Goal: Task Accomplishment & Management: Manage account settings

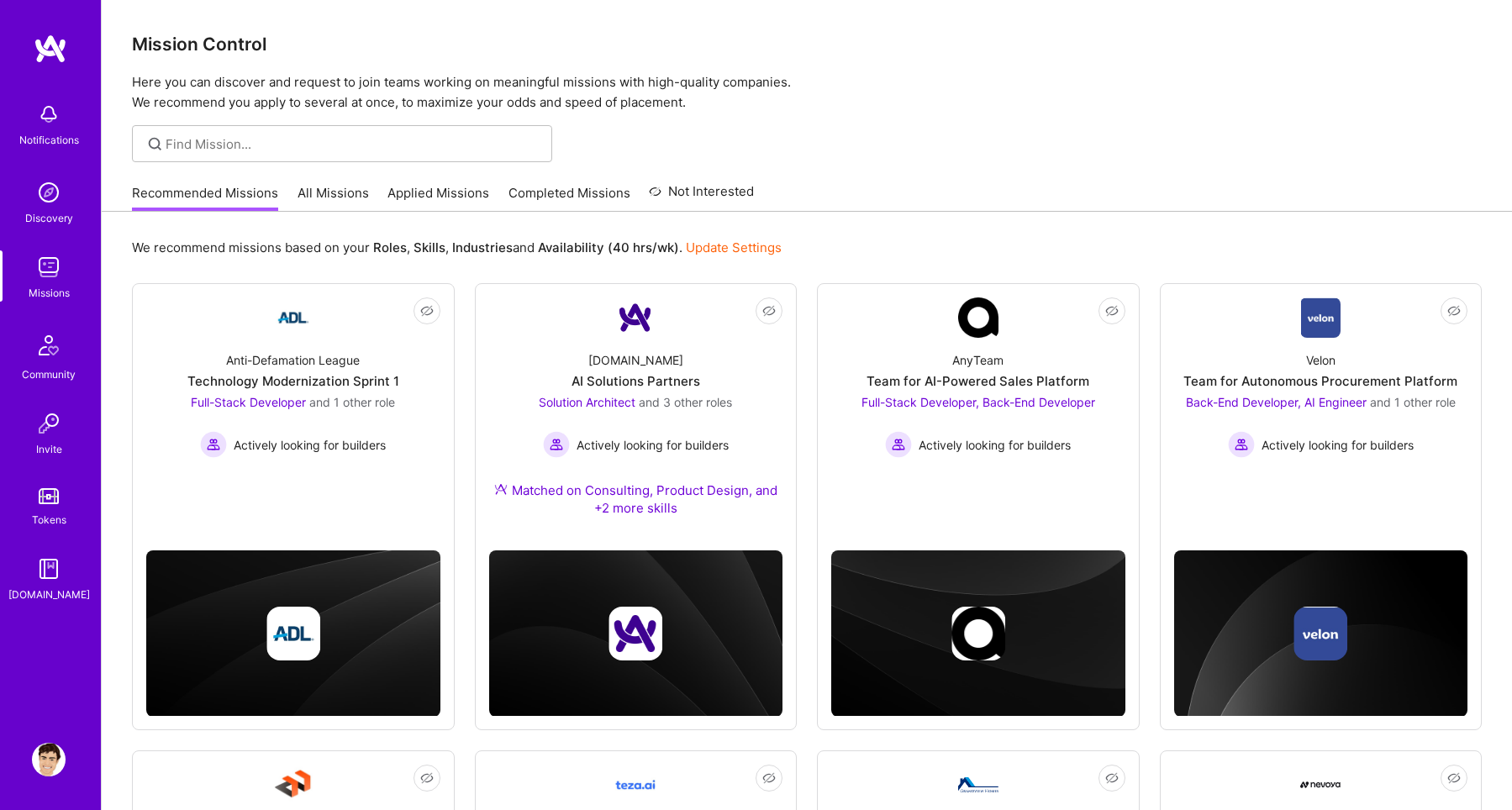
click at [52, 128] on img at bounding box center [49, 115] width 34 height 34
click at [691, 195] on link "Not Interested" at bounding box center [701, 197] width 105 height 30
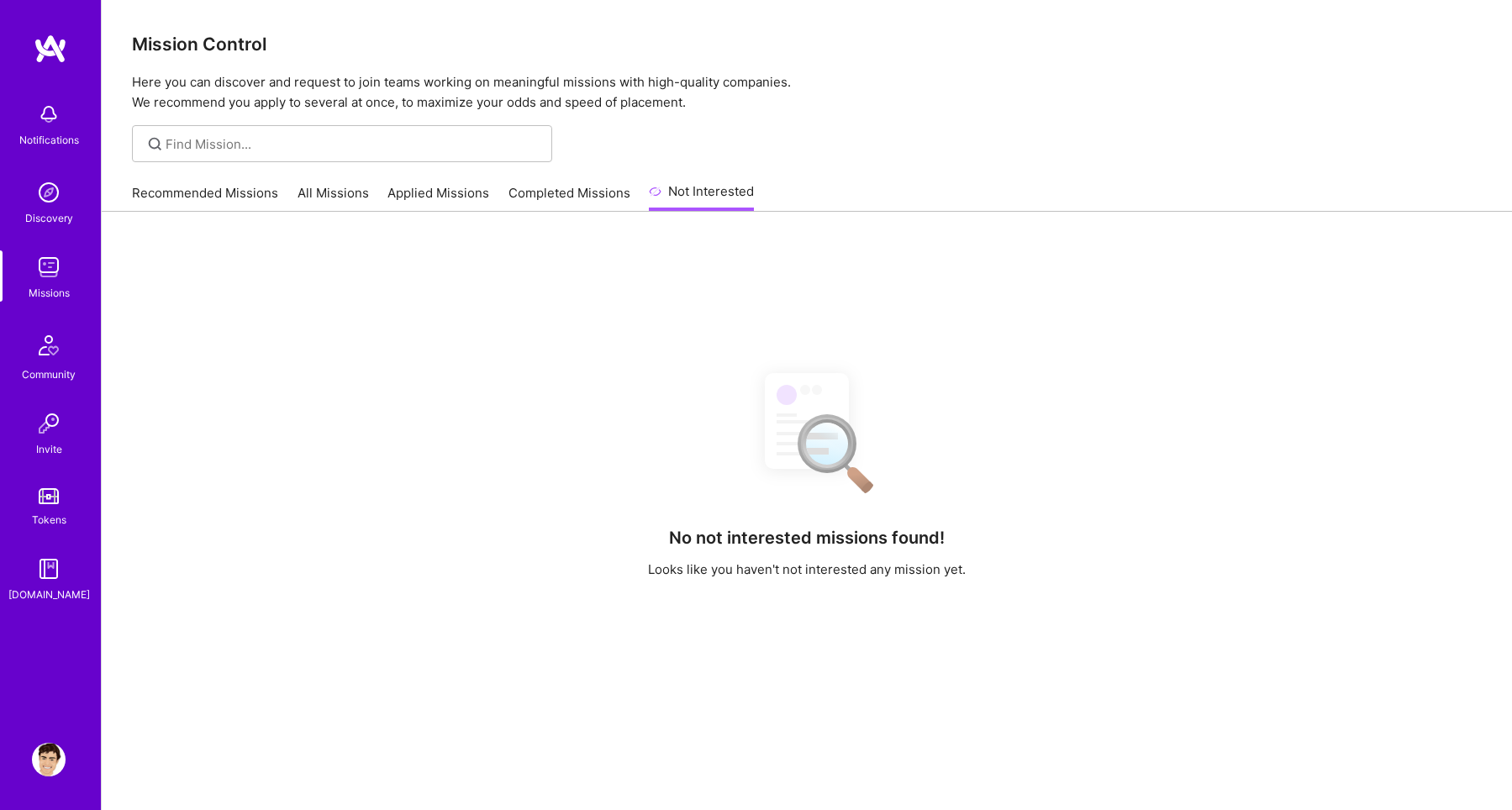
click at [314, 186] on link "All Missions" at bounding box center [333, 197] width 72 height 28
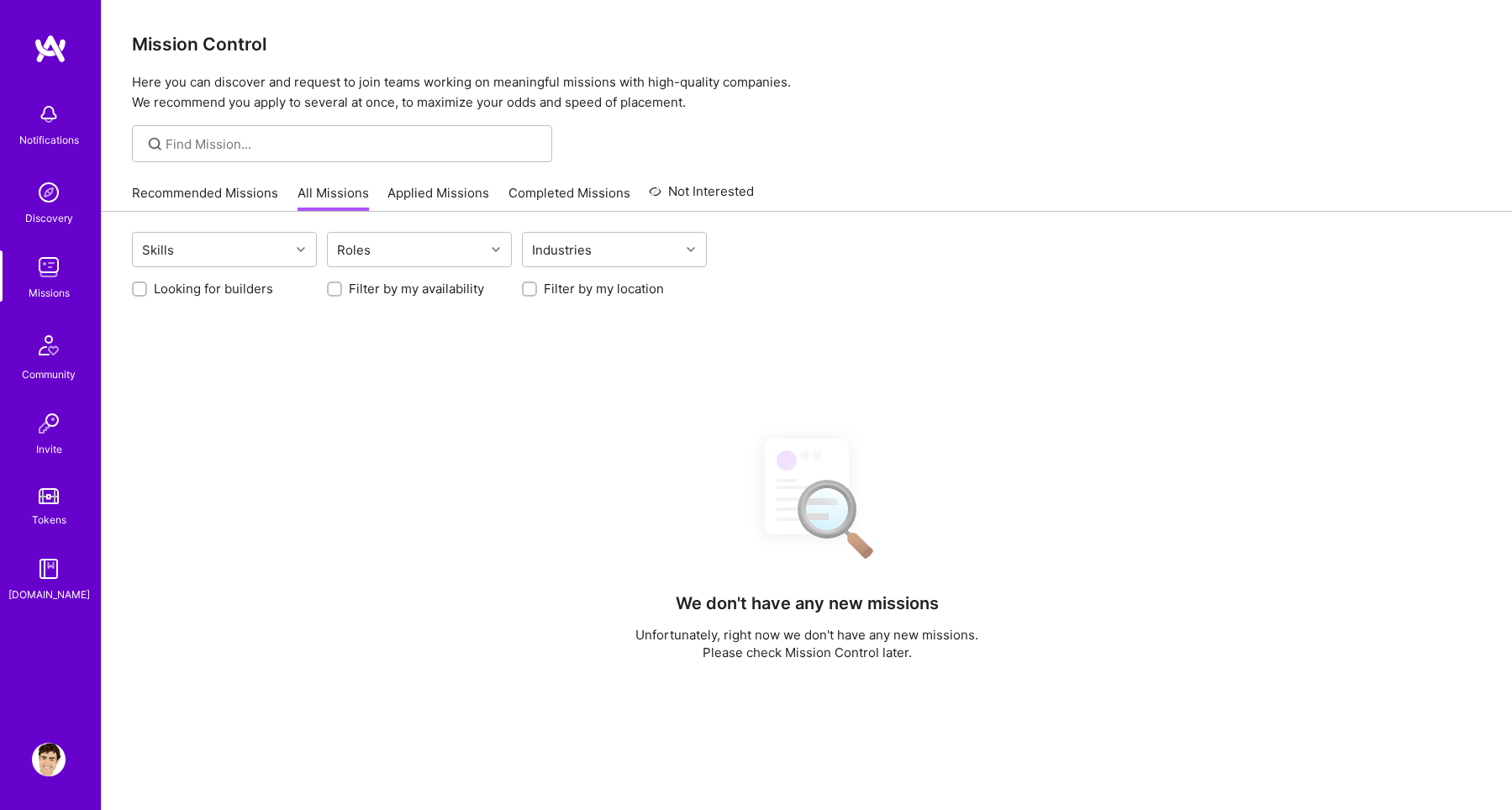
click at [531, 201] on link "Completed Missions" at bounding box center [569, 197] width 122 height 28
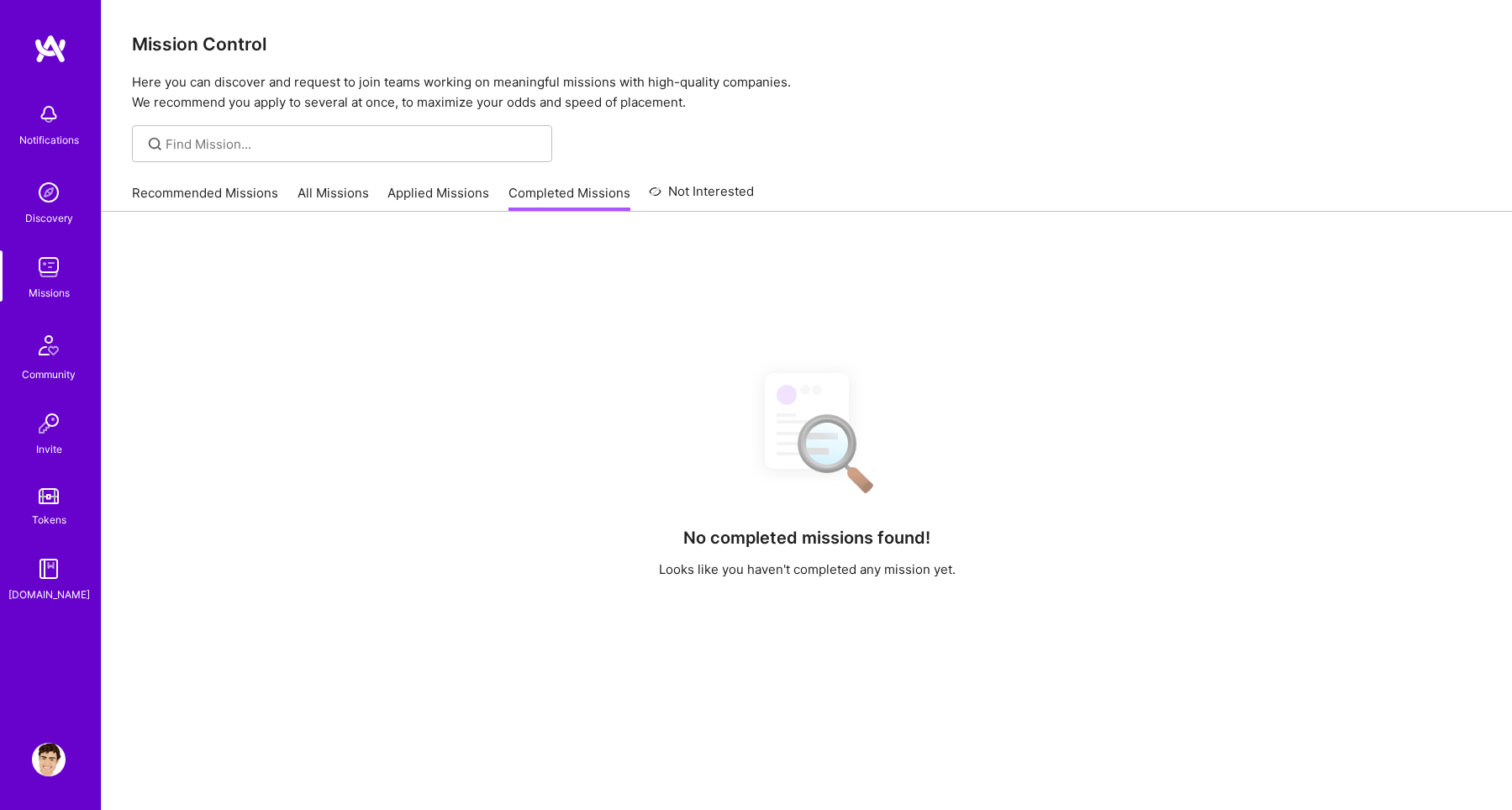
click at [449, 206] on link "Applied Missions" at bounding box center [437, 197] width 101 height 28
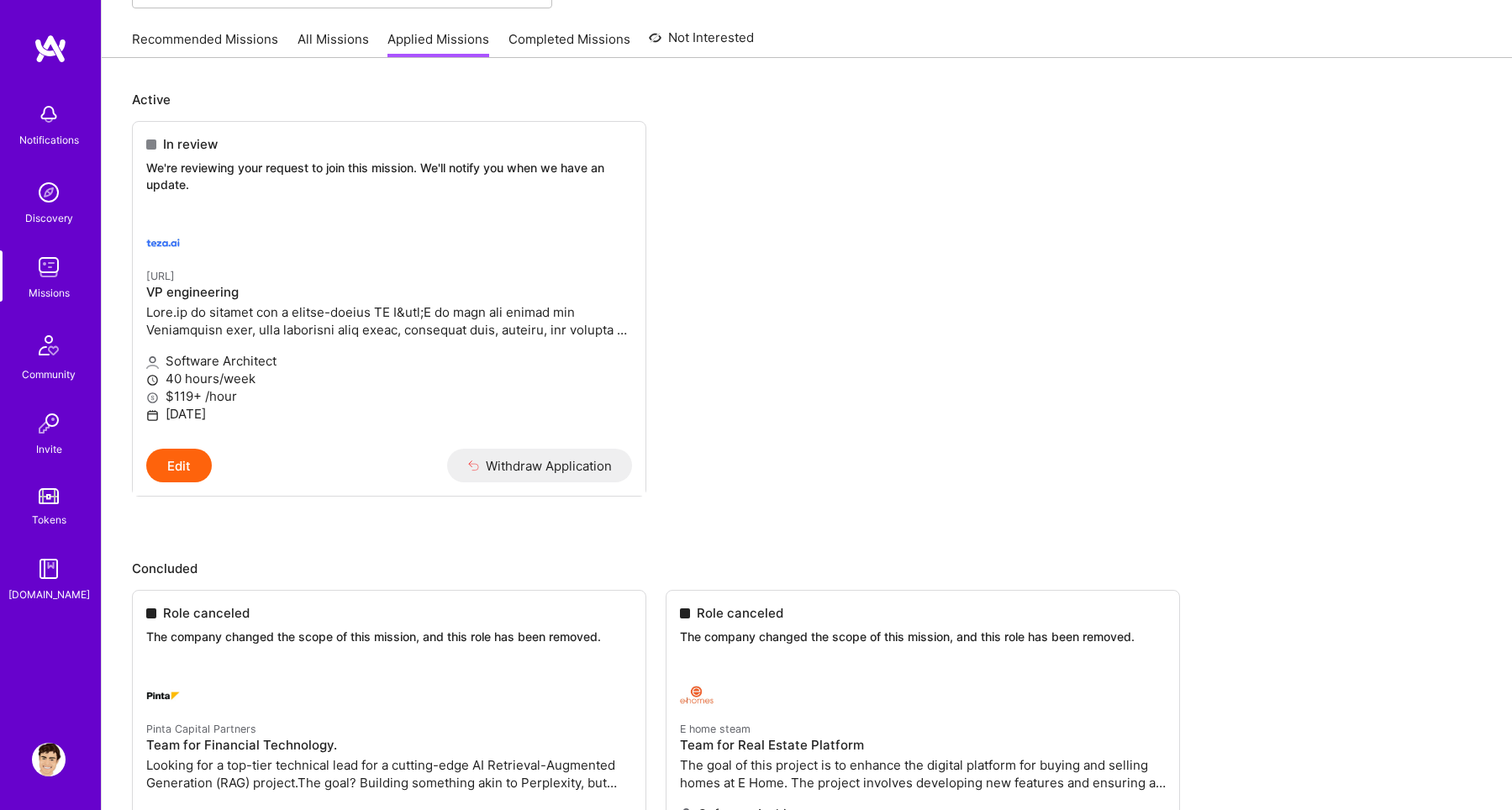
scroll to position [162, 0]
